Goal: Information Seeking & Learning: Learn about a topic

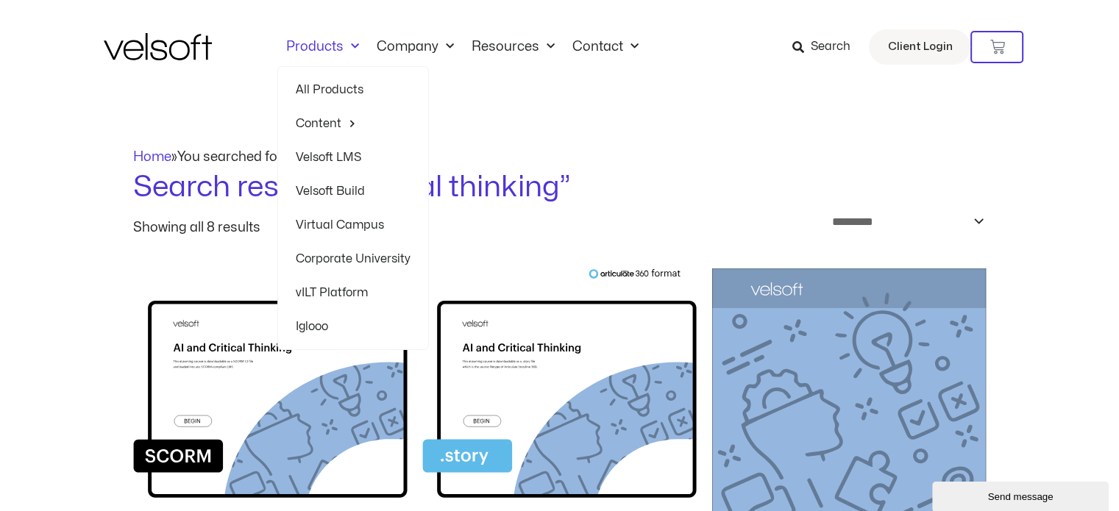
click at [166, 48] on img at bounding box center [158, 46] width 108 height 27
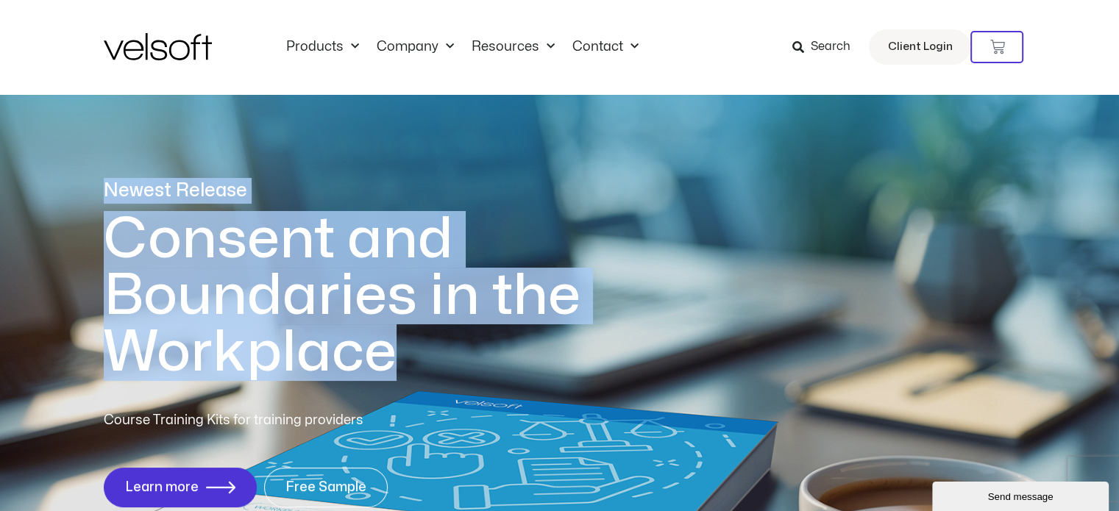
drag, startPoint x: 400, startPoint y: 364, endPoint x: 99, endPoint y: 202, distance: 342.4
click at [99, 202] on div "Newest Release Consent and Boundaries in the Workplace Course Training Kits for…" at bounding box center [559, 351] width 1119 height 715
click at [418, 361] on h1 "Consent and Boundaries in the Workplace" at bounding box center [372, 296] width 537 height 170
click at [417, 361] on h1 "Consent and Boundaries in the Workplace" at bounding box center [372, 296] width 537 height 170
drag, startPoint x: 419, startPoint y: 364, endPoint x: 124, endPoint y: 205, distance: 335.6
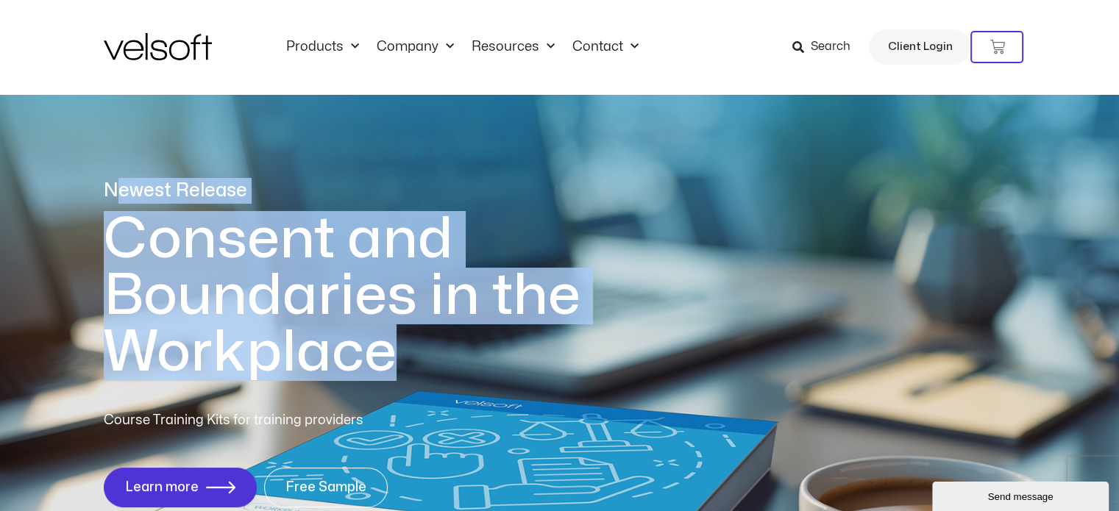
click at [124, 205] on div "Newest Release Consent and Boundaries in the Workplace" at bounding box center [372, 279] width 537 height 203
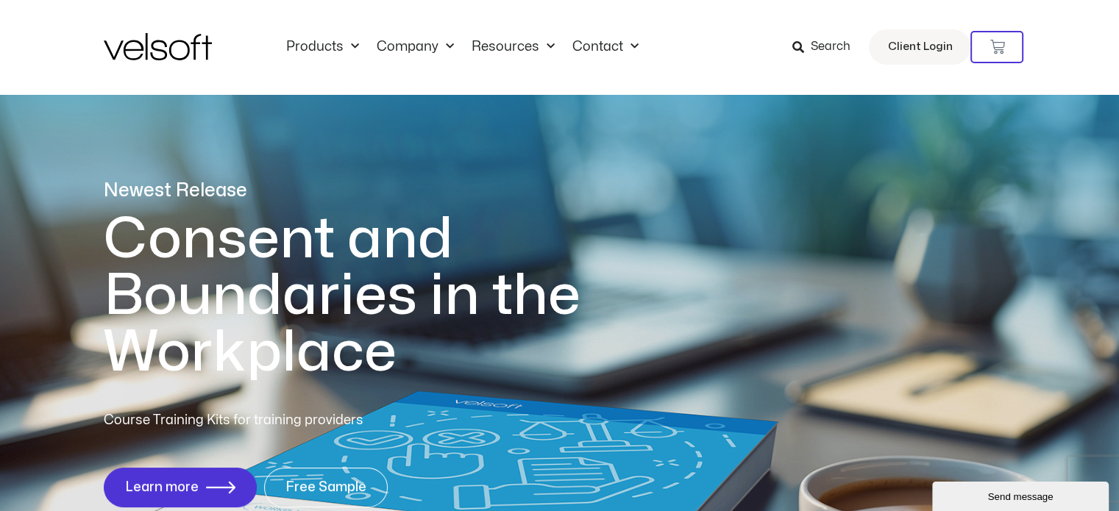
click at [199, 178] on p "Newest Release" at bounding box center [372, 191] width 537 height 26
click at [791, 444] on div "Course Training Kits for training providers Learn more Free Sample" at bounding box center [560, 459] width 913 height 97
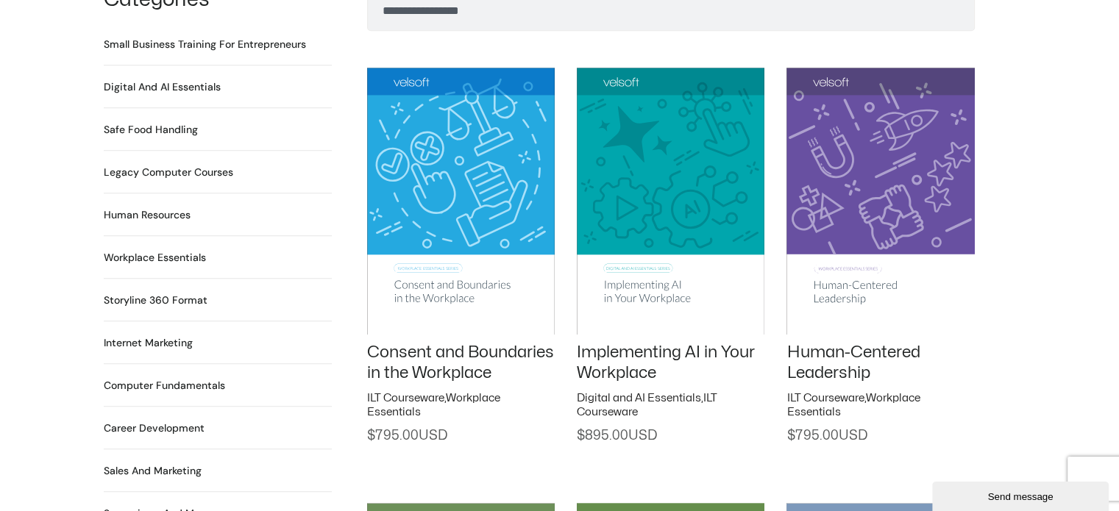
scroll to position [1104, 0]
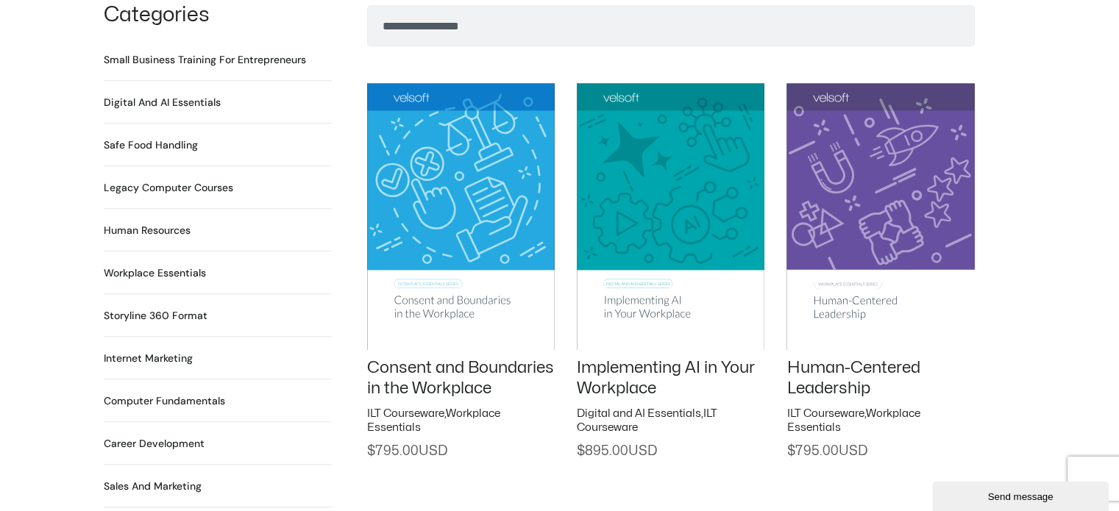
click at [175, 394] on h2 "Computer Fundamentals 55 Products" at bounding box center [164, 401] width 121 height 15
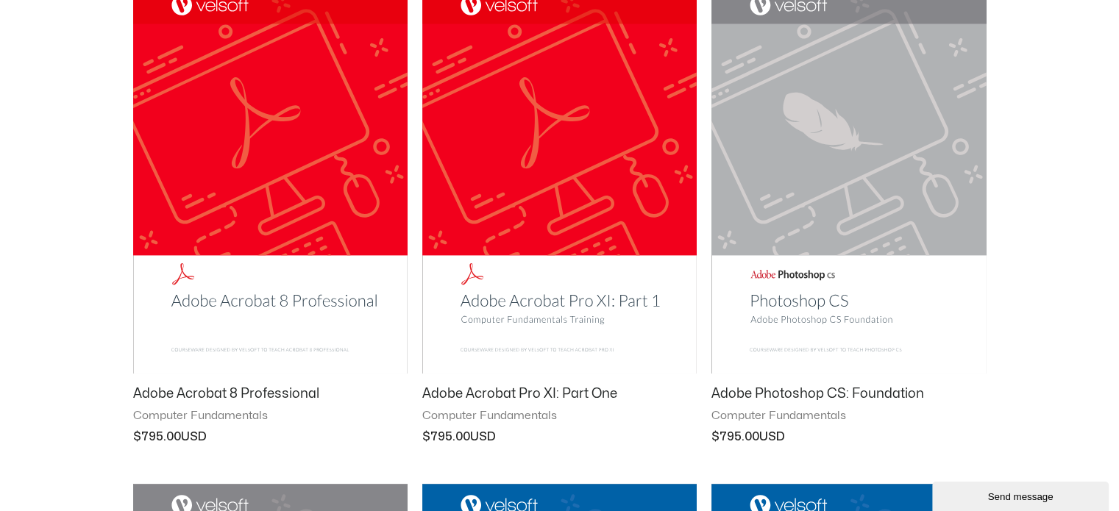
scroll to position [662, 0]
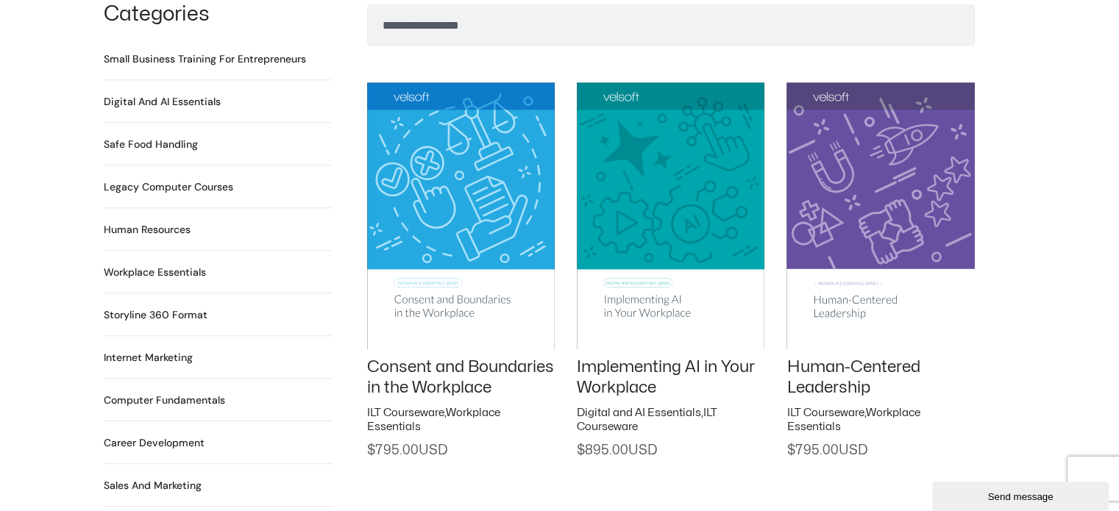
scroll to position [1104, 0]
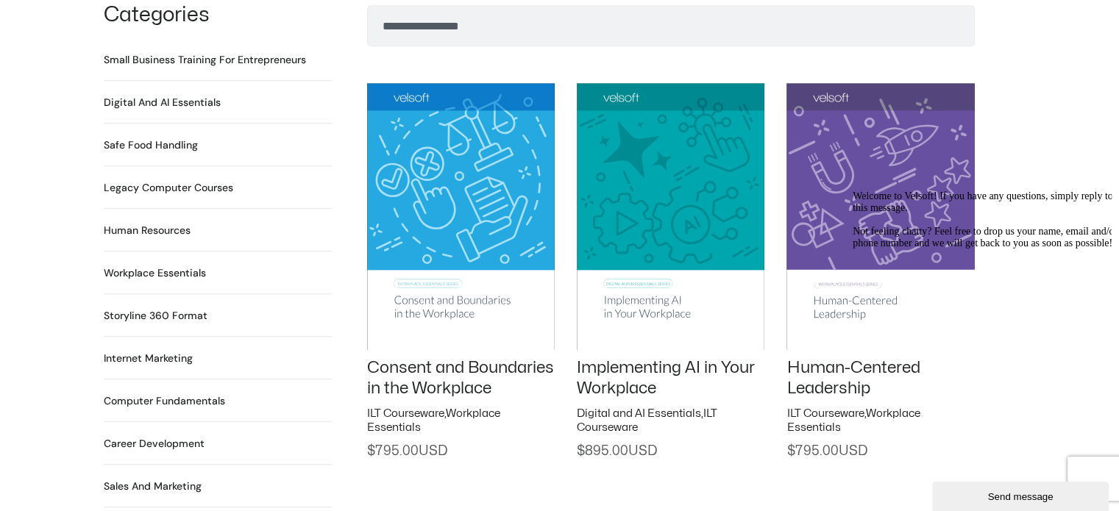
click at [172, 436] on h2 "Career Development 90 Products" at bounding box center [154, 443] width 101 height 15
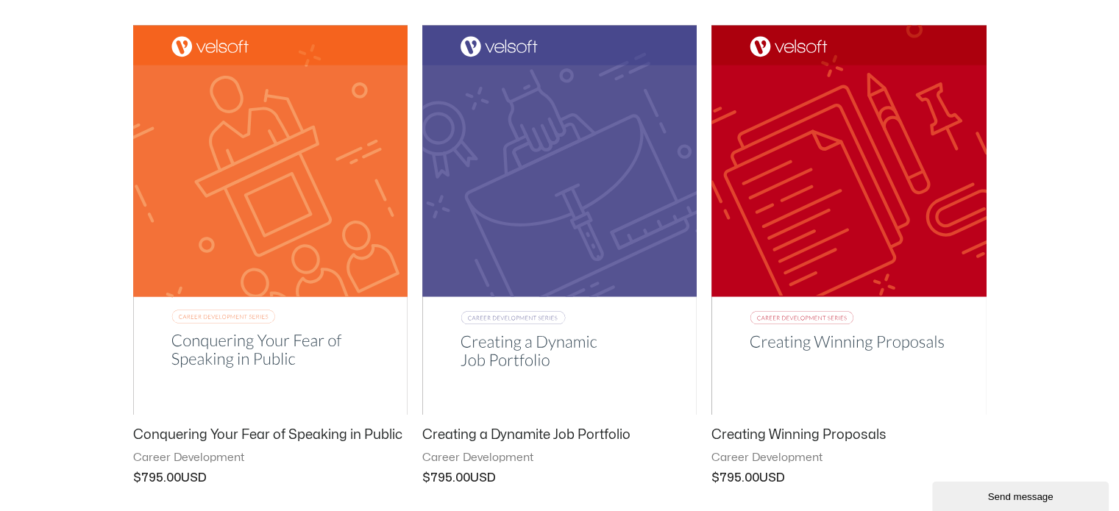
scroll to position [1840, 0]
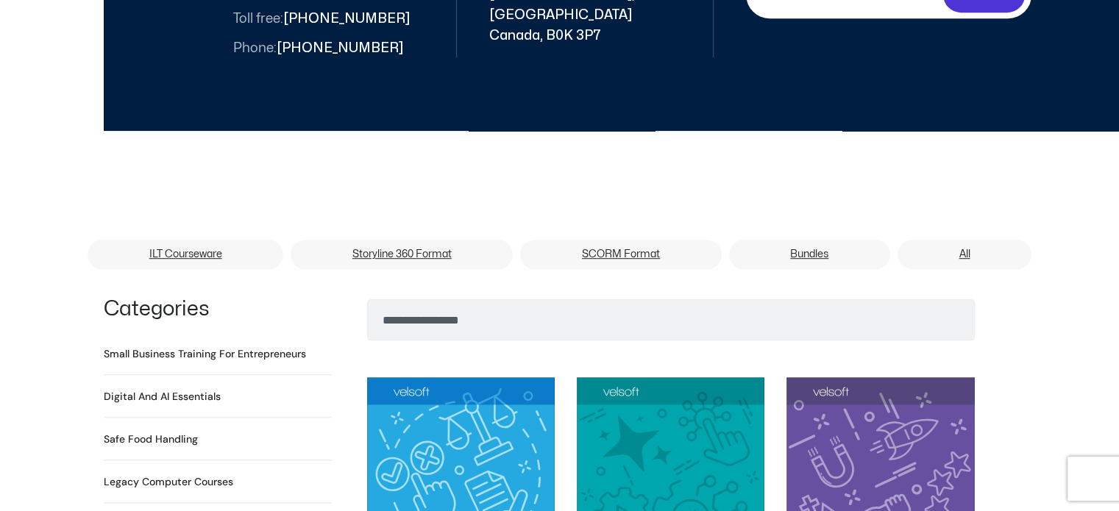
click at [157, 386] on li "Digital and AI Essentials 23 Products" at bounding box center [218, 402] width 228 height 32
click at [160, 389] on h2 "Digital and AI Essentials 23 Products" at bounding box center [162, 396] width 117 height 15
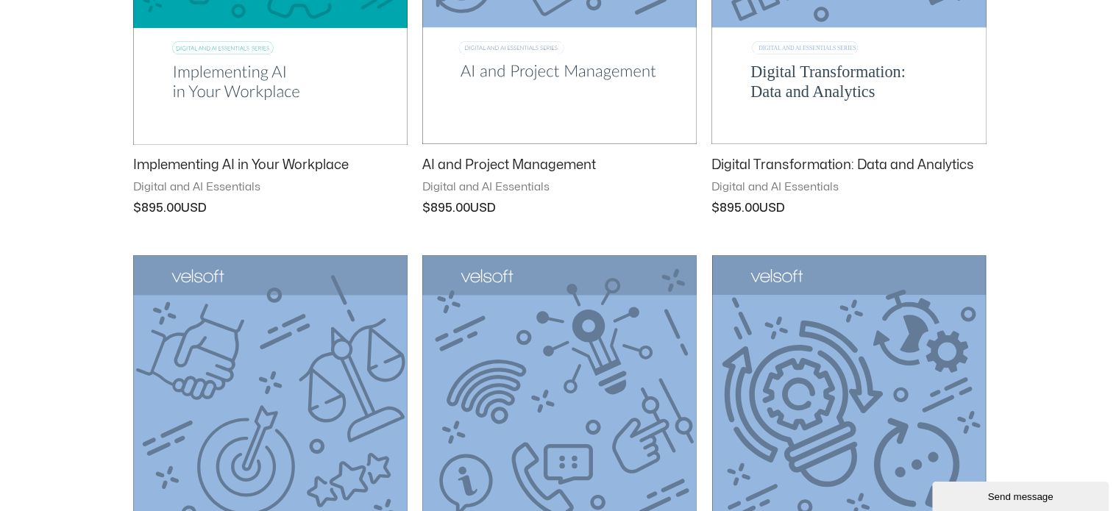
scroll to position [368, 0]
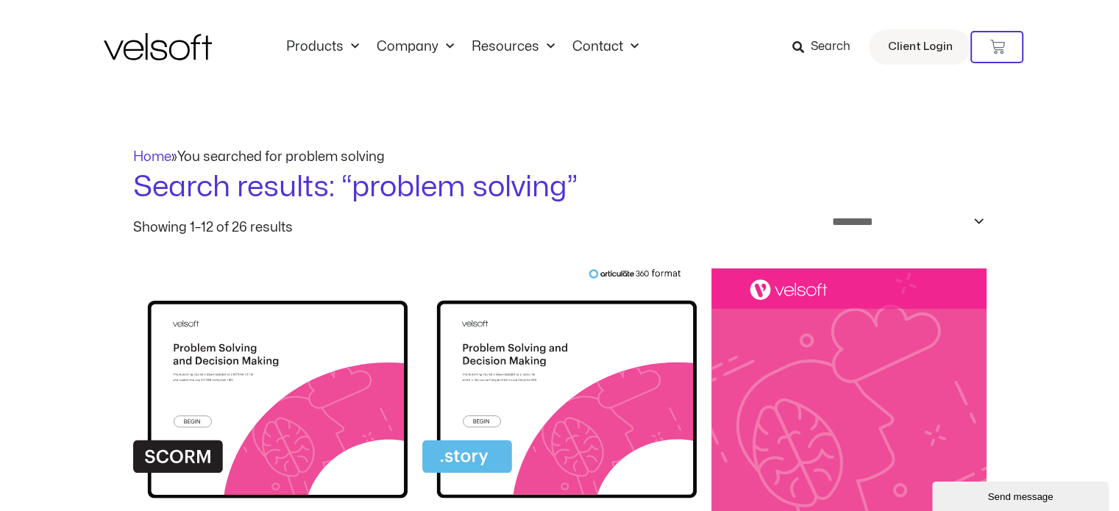
click at [156, 52] on img at bounding box center [158, 46] width 108 height 27
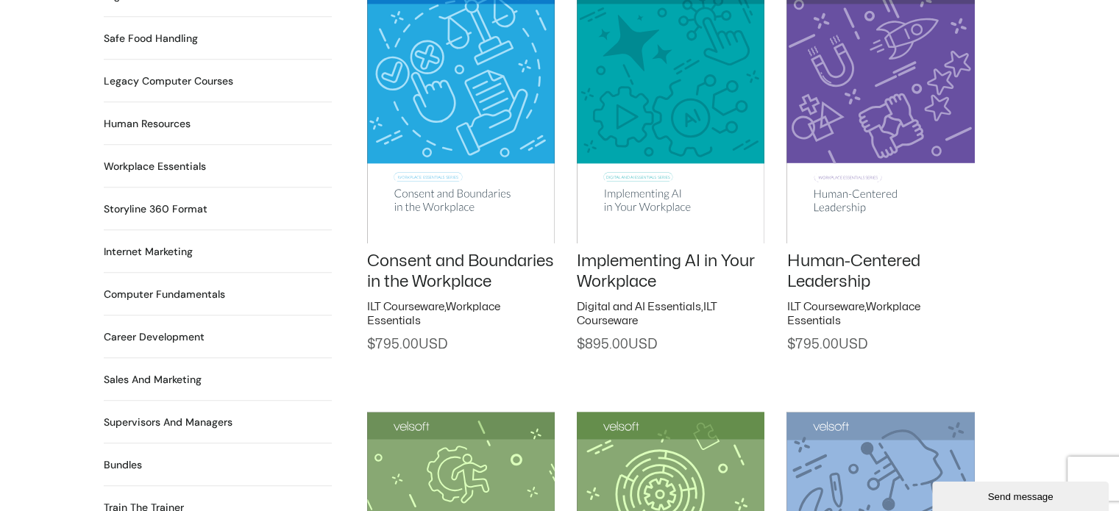
scroll to position [1178, 0]
